Goal: Information Seeking & Learning: Stay updated

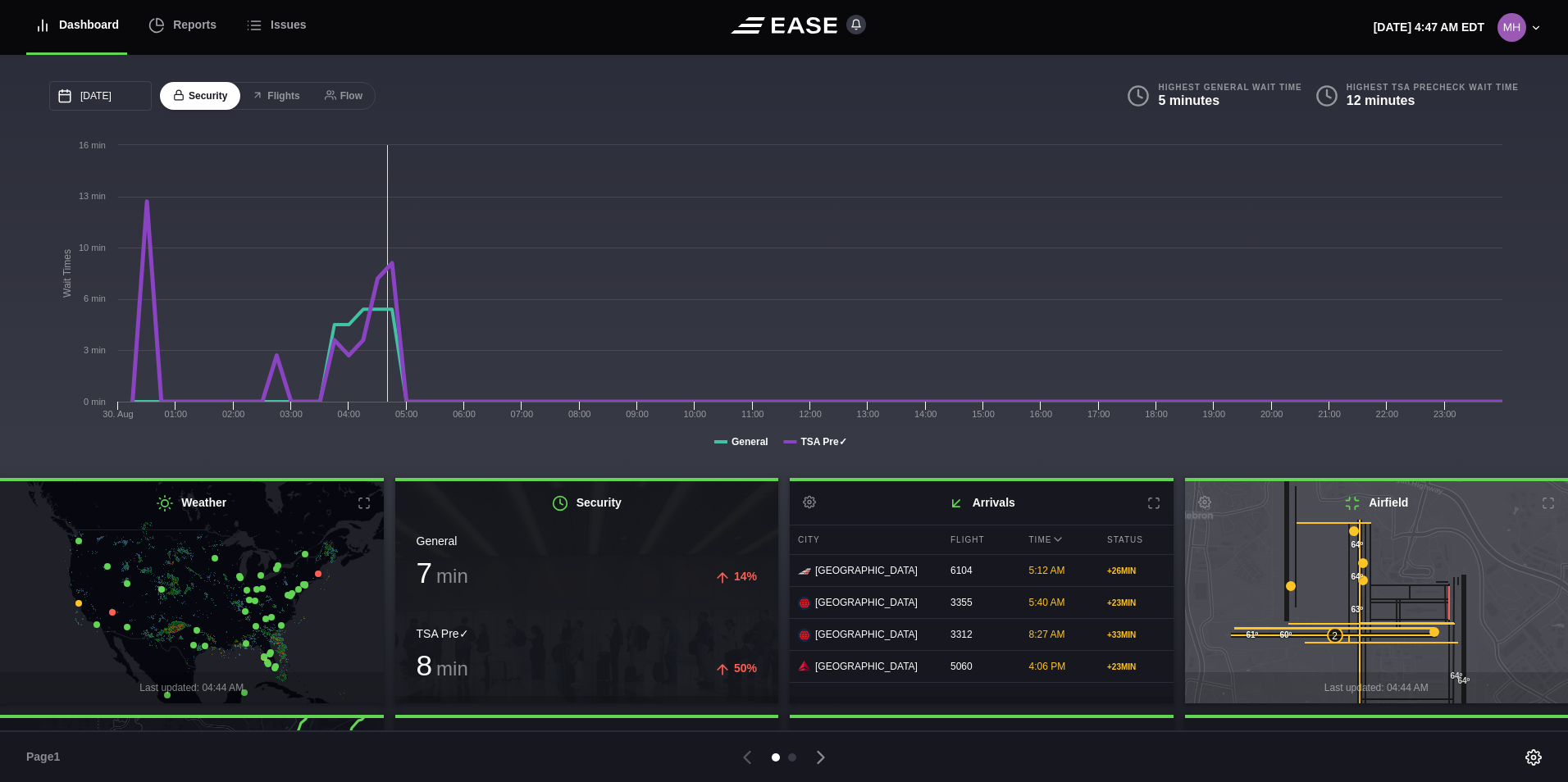
click at [1127, 418] on icon "Created with Highcharts 8.2.2 Wait Times General TSA Pre✓ 30. Aug 01:00 02:00 0…" at bounding box center [780, 300] width 1462 height 328
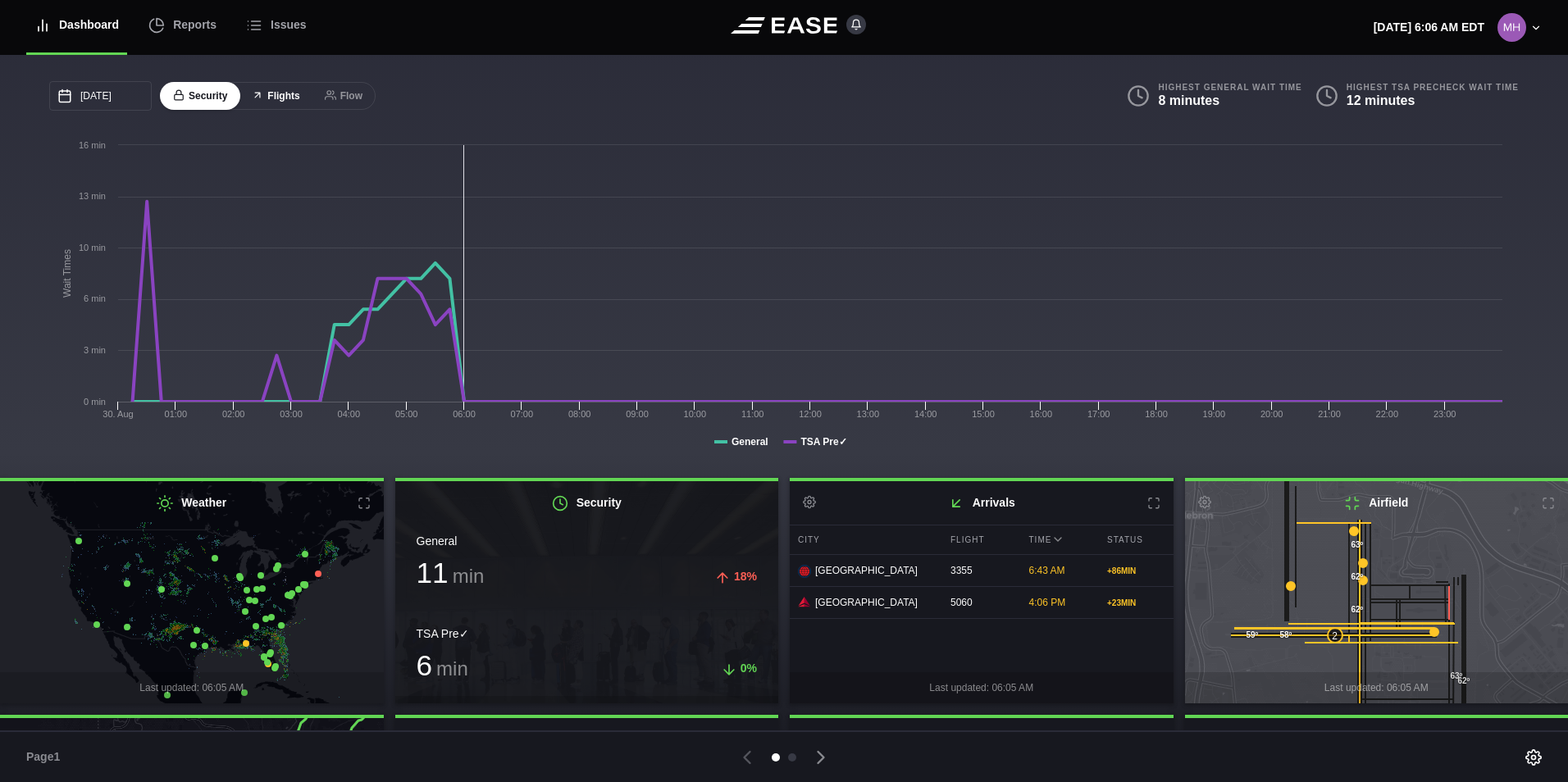
click at [277, 101] on button "Flights" at bounding box center [275, 96] width 74 height 29
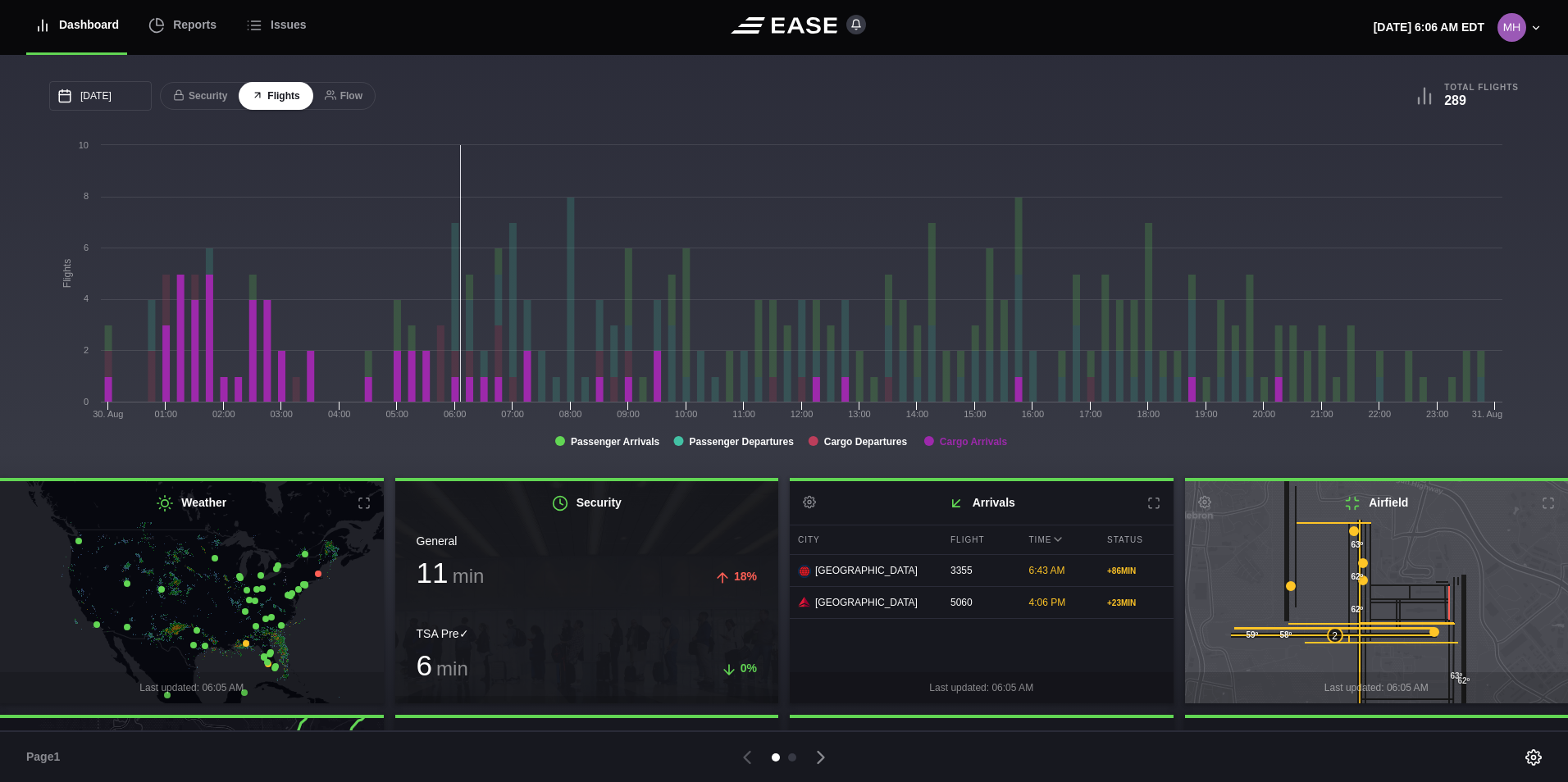
click at [966, 444] on tspan "Cargo Arrivals" at bounding box center [974, 441] width 68 height 12
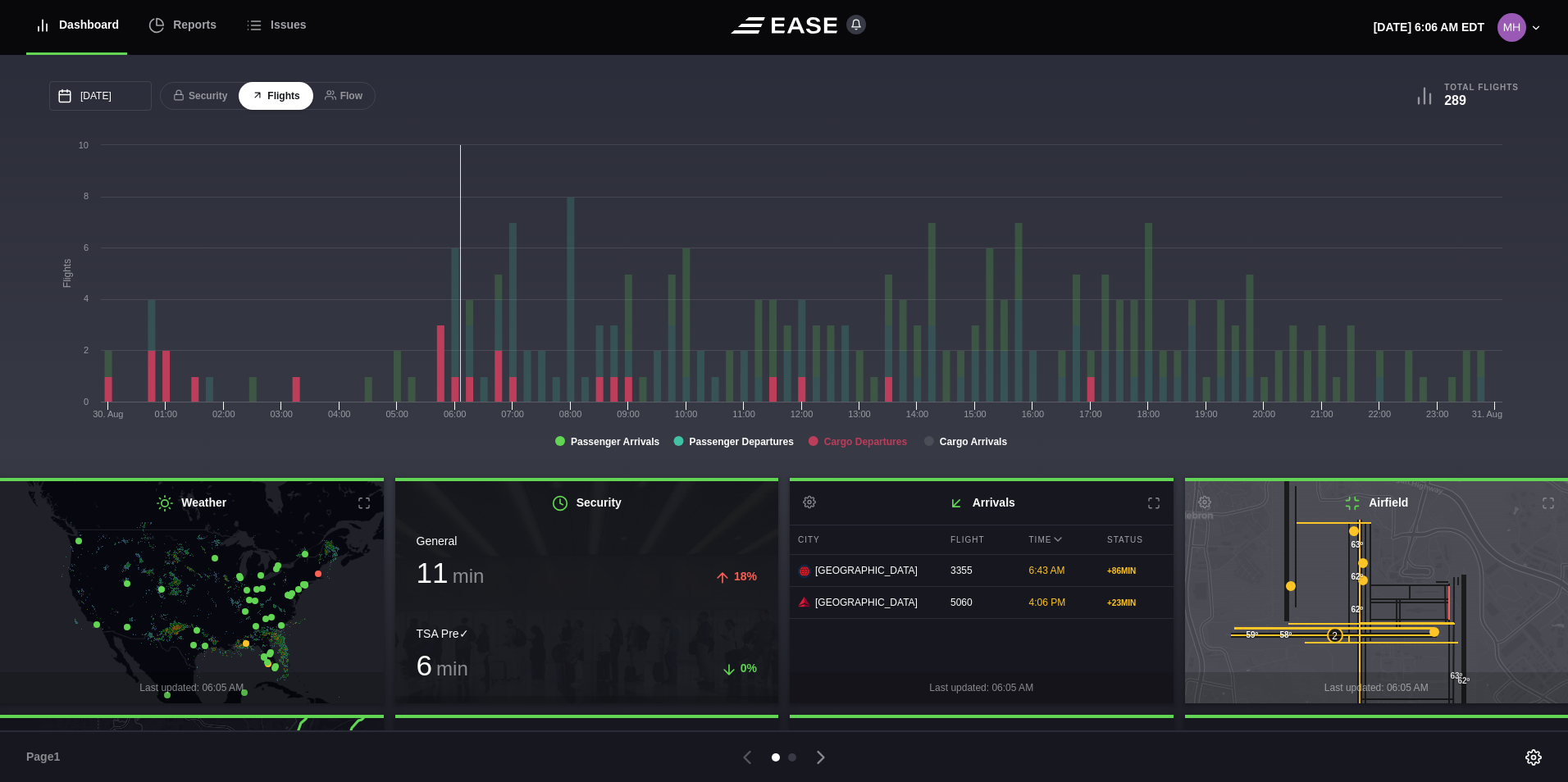
click at [863, 442] on tspan "Cargo Departures" at bounding box center [866, 441] width 84 height 12
